Goal: Check status: Check status

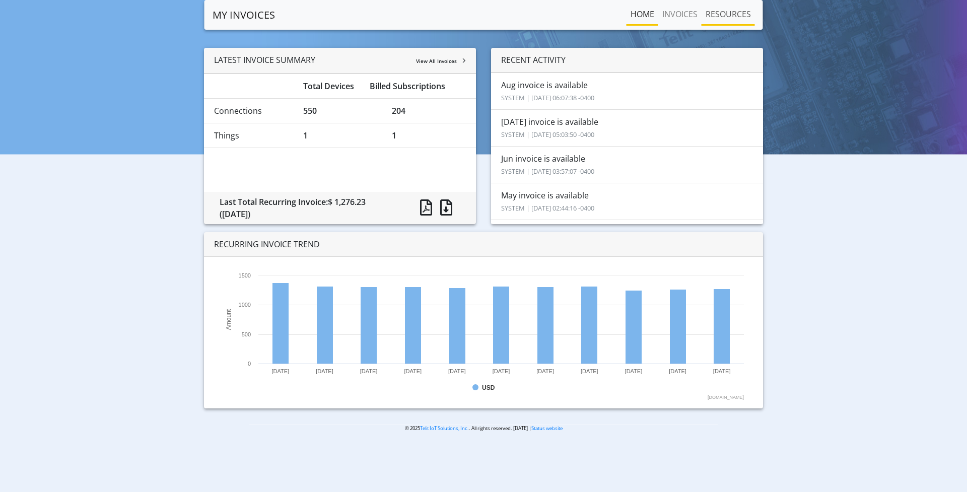
click at [726, 16] on link "RESOURCES" at bounding box center [727, 14] width 53 height 20
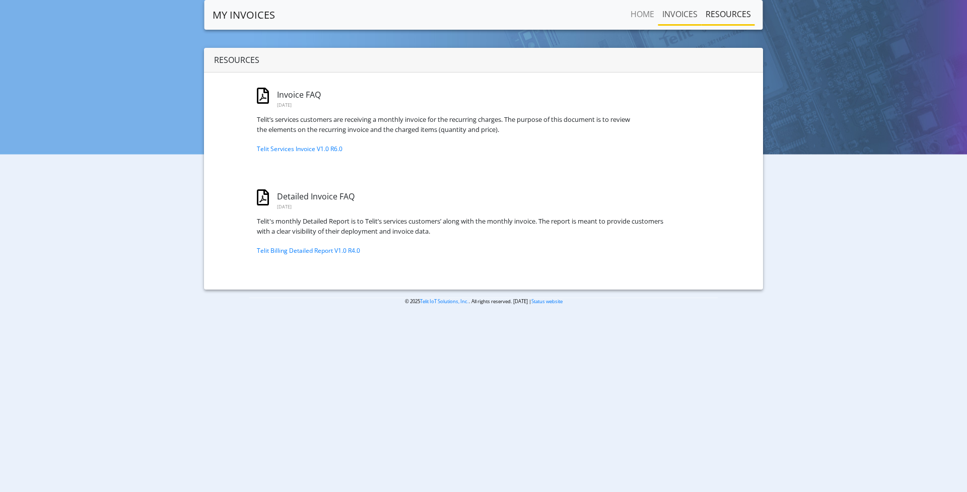
click at [688, 18] on link "INVOICES" at bounding box center [679, 14] width 43 height 20
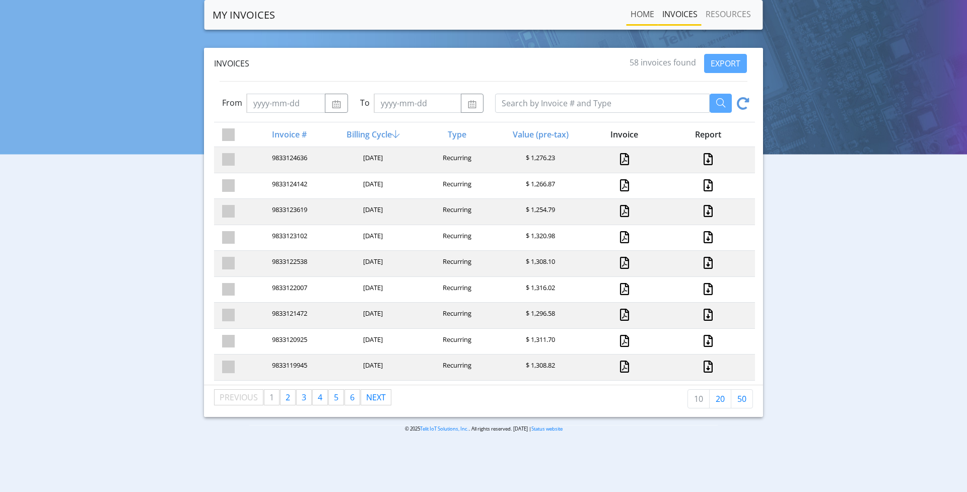
click at [636, 11] on link "Home" at bounding box center [642, 14] width 32 height 20
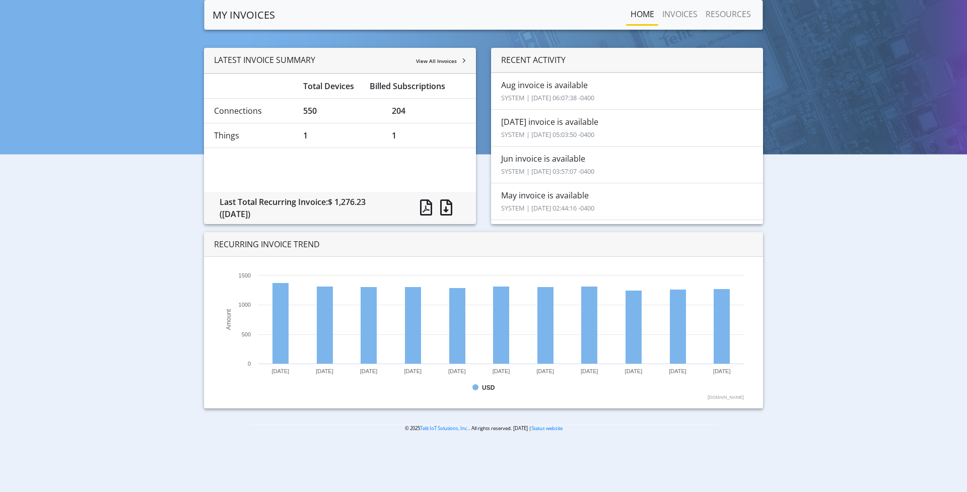
click at [430, 62] on span "View All Invoices" at bounding box center [436, 60] width 41 height 7
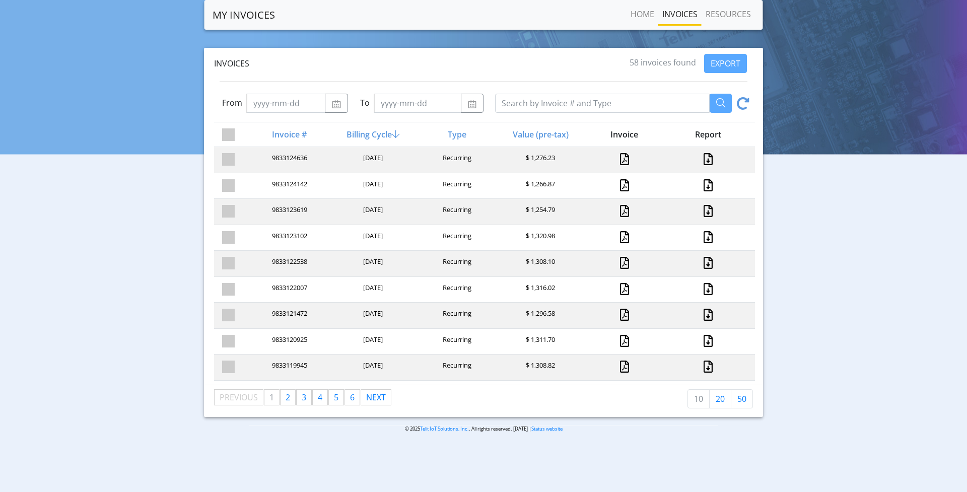
click at [266, 13] on link "MY INVOICES" at bounding box center [243, 15] width 62 height 20
